Goal: Task Accomplishment & Management: Complete application form

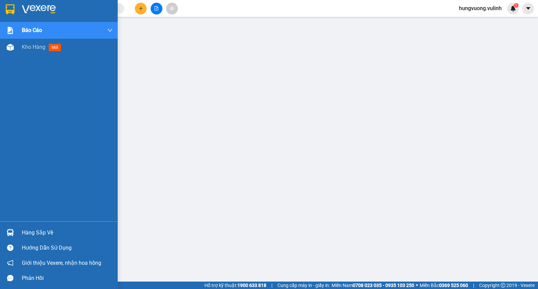
click at [45, 231] on div "Hàng sắp về" at bounding box center [67, 232] width 91 height 10
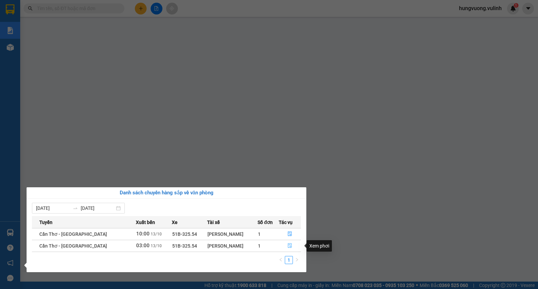
click at [289, 247] on icon "file-done" at bounding box center [290, 245] width 5 height 5
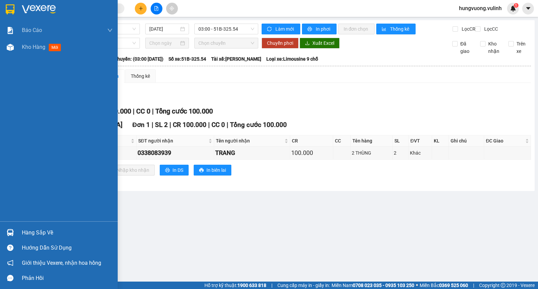
click at [29, 236] on div "Hàng sắp về" at bounding box center [67, 232] width 91 height 10
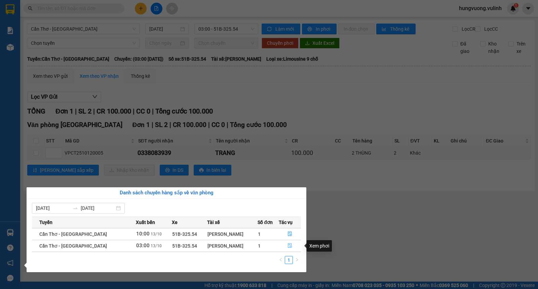
click at [291, 244] on icon "file-done" at bounding box center [290, 245] width 4 height 5
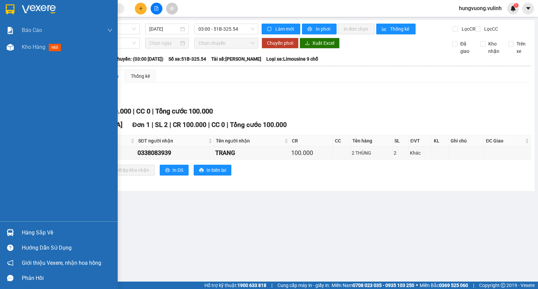
click at [26, 233] on div "Hàng sắp về" at bounding box center [67, 232] width 91 height 10
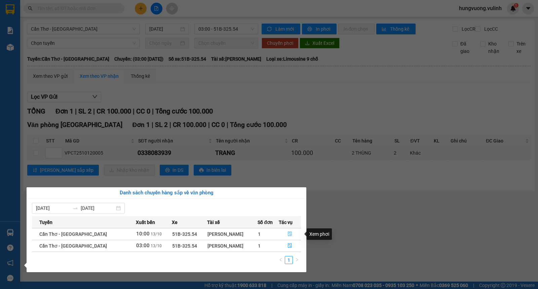
click at [287, 234] on button "button" at bounding box center [290, 233] width 22 height 11
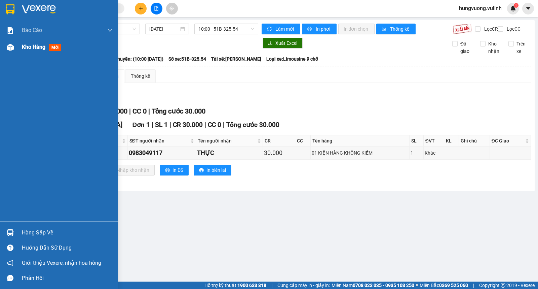
click at [31, 52] on div "Kho hàng mới" at bounding box center [67, 47] width 91 height 17
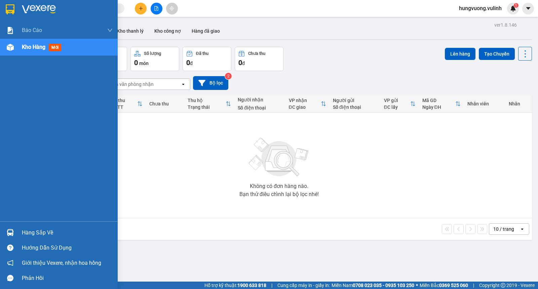
click at [43, 230] on div "Hàng sắp về" at bounding box center [67, 232] width 91 height 10
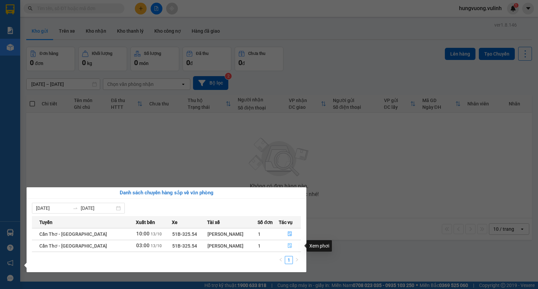
click at [287, 250] on button "button" at bounding box center [290, 245] width 22 height 11
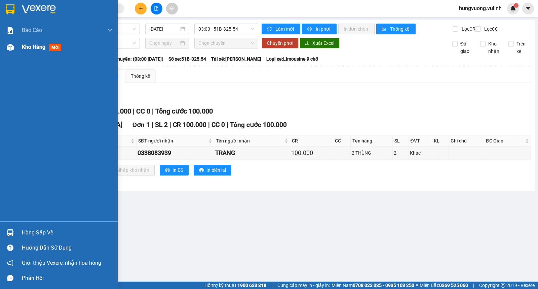
click at [19, 52] on div "Kho hàng mới" at bounding box center [59, 47] width 118 height 17
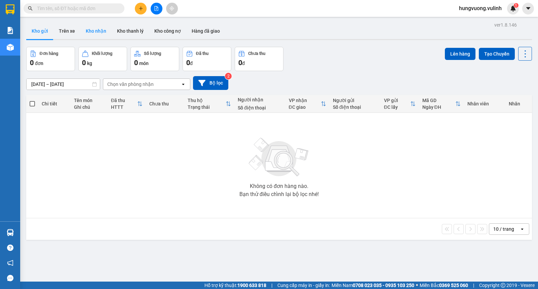
click at [88, 34] on button "Kho nhận" at bounding box center [95, 31] width 31 height 16
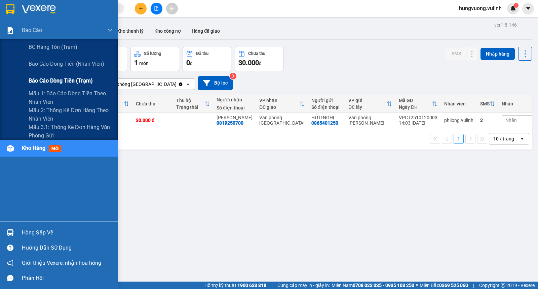
click at [65, 84] on span "Báo cáo dòng tiền (trạm)" at bounding box center [61, 80] width 64 height 8
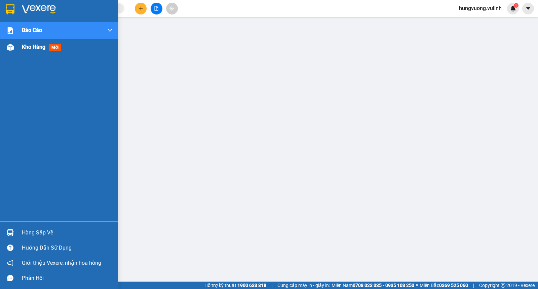
click at [24, 47] on span "Kho hàng" at bounding box center [34, 47] width 24 height 6
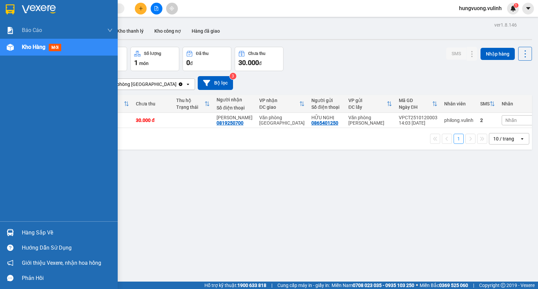
click at [35, 228] on div "Hàng sắp về" at bounding box center [67, 232] width 91 height 10
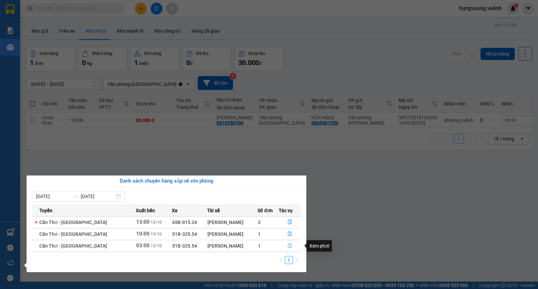
click at [291, 245] on icon "file-done" at bounding box center [290, 245] width 4 height 5
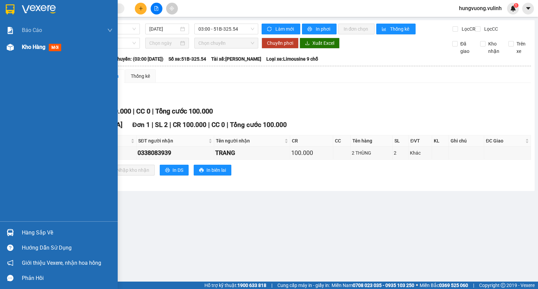
click at [29, 51] on div "Kho hàng mới" at bounding box center [43, 47] width 42 height 8
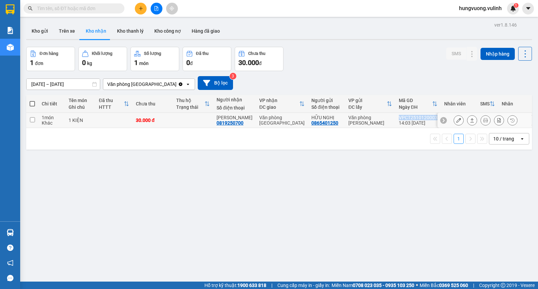
drag, startPoint x: 429, startPoint y: 116, endPoint x: 393, endPoint y: 117, distance: 36.3
click at [396, 117] on td "VPCT2510120003 14:03 [DATE]" at bounding box center [418, 120] width 45 height 15
checkbox input "true"
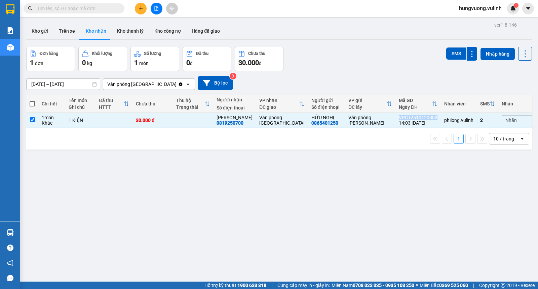
copy div "VPCT2510120003"
click at [470, 120] on icon at bounding box center [472, 120] width 5 height 5
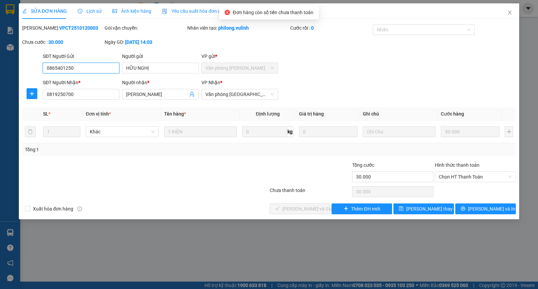
type input "0865401250"
type input "HỮU NGHỊ"
type input "0819250700"
type input "[PERSON_NAME]"
type input "30.000"
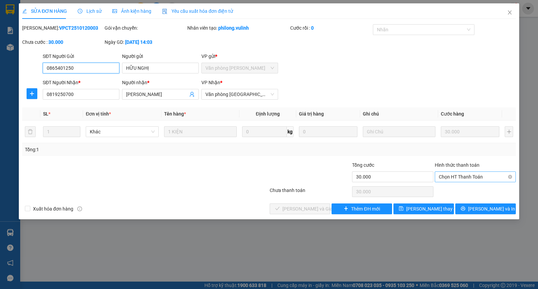
click at [458, 175] on span "Chọn HT Thanh Toán" at bounding box center [475, 177] width 73 height 10
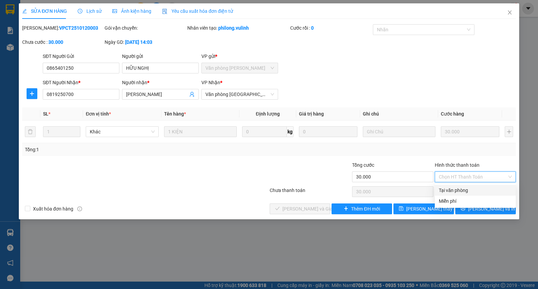
click at [454, 191] on div "Tại văn phòng" at bounding box center [475, 189] width 73 height 7
type input "0"
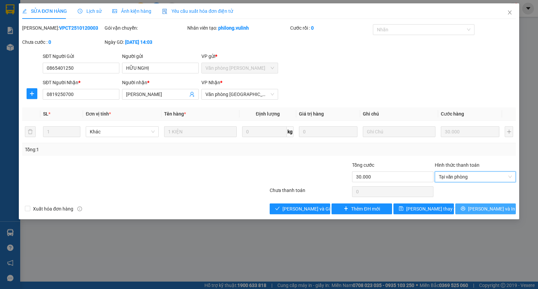
click at [483, 205] on span "[PERSON_NAME] và In" at bounding box center [491, 208] width 47 height 7
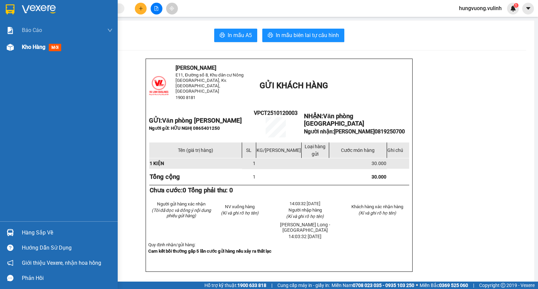
click at [36, 47] on span "Kho hàng" at bounding box center [34, 47] width 24 height 6
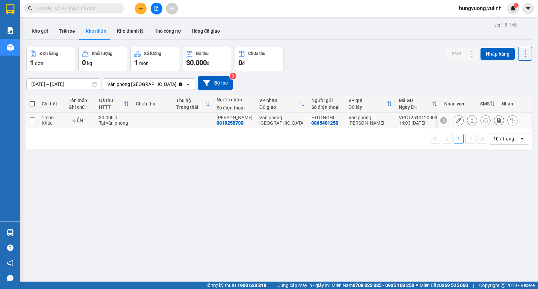
click at [471, 120] on icon at bounding box center [473, 120] width 4 height 4
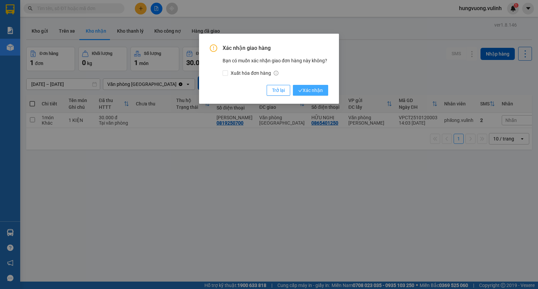
click at [321, 91] on span "Xác nhận" at bounding box center [310, 89] width 25 height 7
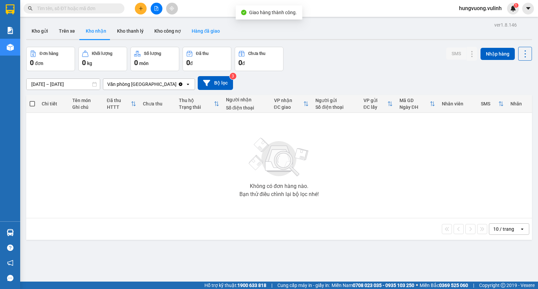
click at [190, 28] on button "Hàng đã giao" at bounding box center [205, 31] width 39 height 16
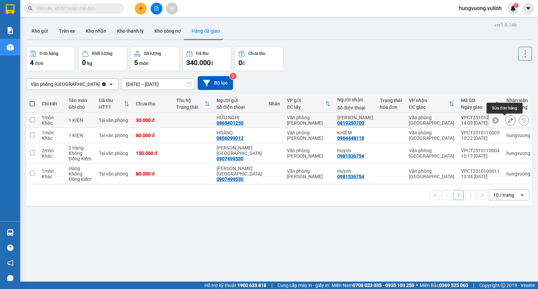
click at [508, 119] on icon at bounding box center [510, 120] width 5 height 5
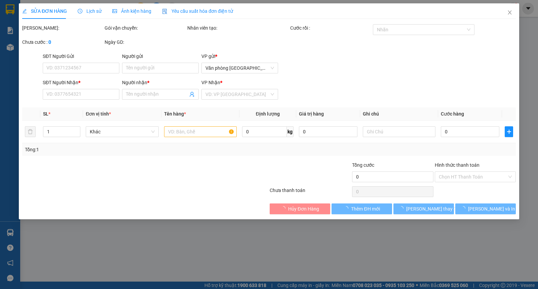
type input "0865401250"
type input "HỮU NGHỊ"
type input "0819250700"
type input "[PERSON_NAME]"
type input "30.000"
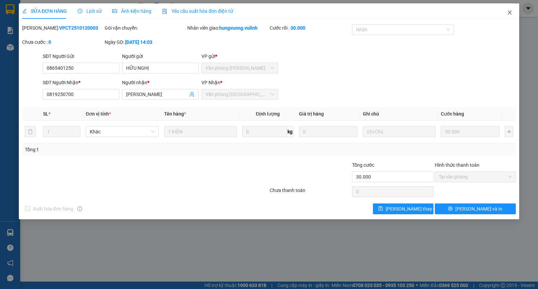
click at [512, 13] on icon "close" at bounding box center [509, 12] width 5 height 5
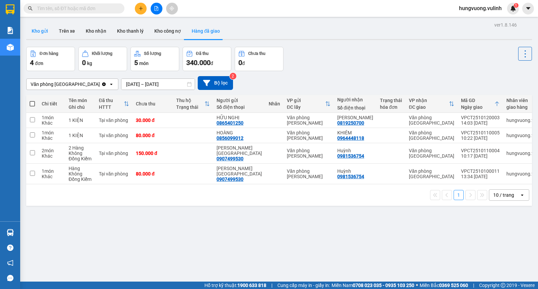
click at [42, 29] on button "Kho gửi" at bounding box center [39, 31] width 27 height 16
